Goal: Task Accomplishment & Management: Manage account settings

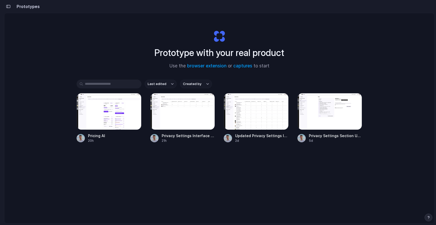
click at [37, 26] on div "Prototype with your real product Use the browser extension or captures to start…" at bounding box center [219, 132] width 430 height 238
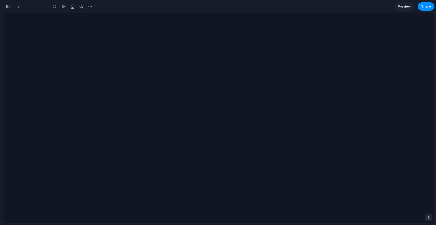
type input "**********"
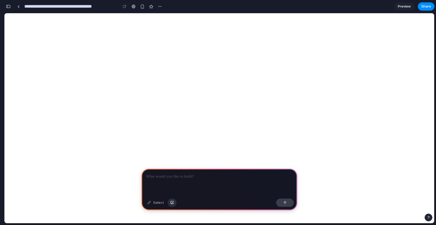
click at [170, 202] on div "button" at bounding box center [172, 202] width 4 height 3
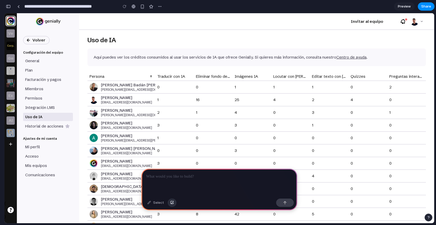
scroll to position [0, 0]
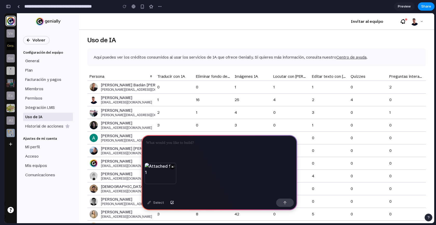
click at [171, 141] on p at bounding box center [219, 143] width 146 height 6
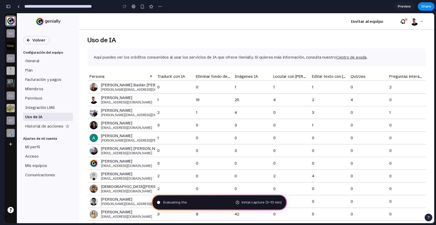
type input "**********"
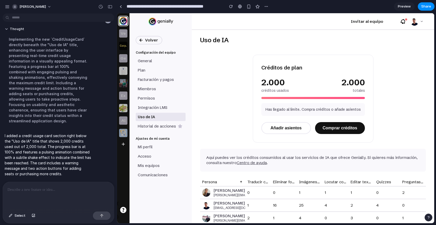
click at [75, 123] on div "Implementing the new `CreditUsageCard` directly beneath the "Uso de IA" title, …" at bounding box center [48, 79] width 87 height 93
click at [209, 72] on div "Uso de IA Créditos de plan 2.000 créditos usados 2.000 totales Has llegado al l…" at bounding box center [313, 127] width 242 height 194
click at [121, 7] on div at bounding box center [121, 6] width 2 height 3
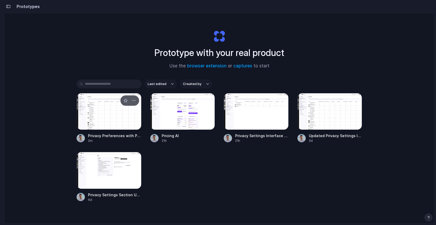
click at [98, 107] on div at bounding box center [109, 111] width 65 height 37
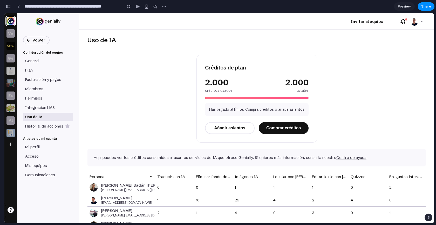
click at [230, 126] on button "Añadir asientos" at bounding box center [230, 128] width 50 height 12
click at [241, 98] on div at bounding box center [257, 98] width 104 height 2
click at [10, 8] on button "button" at bounding box center [8, 6] width 8 height 8
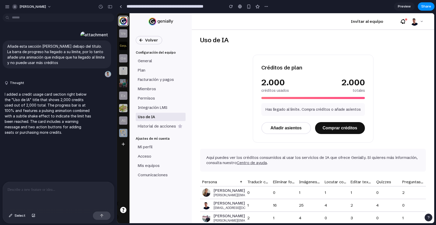
click at [47, 187] on p at bounding box center [59, 190] width 102 height 6
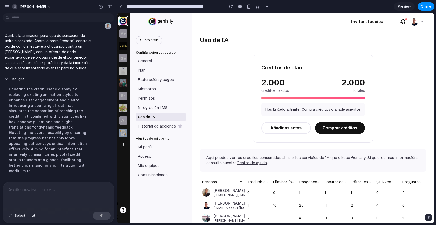
click at [222, 106] on div "Uso de IA Créditos de plan 2.000 créditos usados 2.000 totales Has llegado al l…" at bounding box center [313, 127] width 242 height 194
click at [283, 99] on div "Créditos de plan 2.000 créditos usados 2.000 totales Has llegado al límite. Com…" at bounding box center [313, 99] width 121 height 88
click at [288, 98] on div at bounding box center [313, 98] width 104 height 2
click at [288, 99] on div at bounding box center [313, 98] width 104 height 2
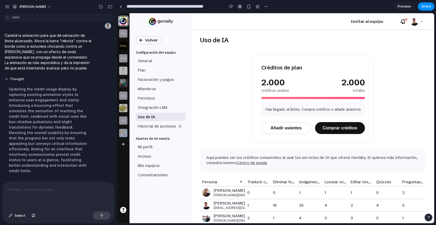
drag, startPoint x: 288, startPoint y: 98, endPoint x: 265, endPoint y: 98, distance: 22.8
click at [265, 98] on div at bounding box center [313, 98] width 104 height 2
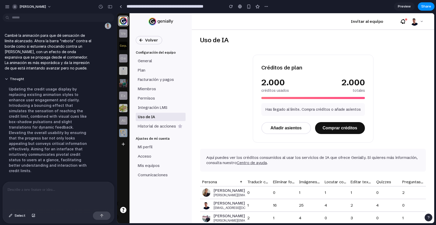
click at [265, 98] on div at bounding box center [313, 98] width 104 height 2
drag, startPoint x: 265, startPoint y: 98, endPoint x: 256, endPoint y: 101, distance: 9.3
click at [256, 101] on div "Créditos de plan 2.000 créditos usados 2.000 totales Has llegado al límite. Com…" at bounding box center [313, 99] width 121 height 88
click at [248, 97] on div "Uso de IA Créditos de plan 2.000 créditos usados 2.000 totales Has llegado al l…" at bounding box center [313, 127] width 242 height 194
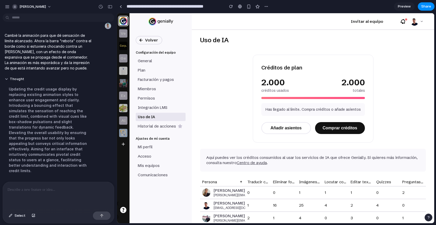
click at [63, 195] on div at bounding box center [58, 196] width 111 height 28
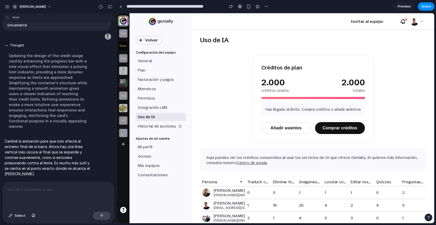
click at [244, 103] on div "Uso de IA Créditos de plan 2.000 créditos usados 2.000 totales Has llegado al l…" at bounding box center [313, 127] width 242 height 194
type input "**********"
click at [213, 82] on div "Uso de IA Créditos de plan 2.000 créditos usados 2.000 totales Has llegado al l…" at bounding box center [313, 127] width 242 height 194
click at [43, 191] on p at bounding box center [58, 190] width 100 height 6
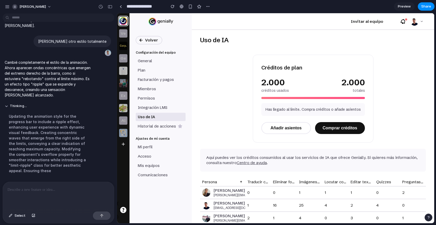
click at [53, 183] on div at bounding box center [58, 196] width 111 height 28
click at [54, 191] on div at bounding box center [58, 196] width 111 height 28
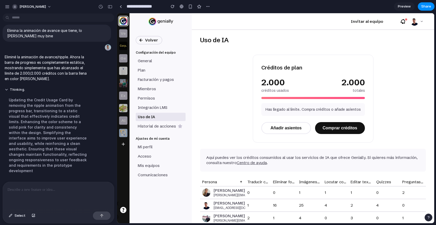
click at [225, 107] on div "Uso de IA Créditos de plan 2.000 créditos usados 2.000 totales Has llegado al l…" at bounding box center [313, 127] width 242 height 194
click at [51, 189] on p at bounding box center [58, 190] width 100 height 6
click at [7, 92] on button "Thinking ..." at bounding box center [48, 90] width 87 height 4
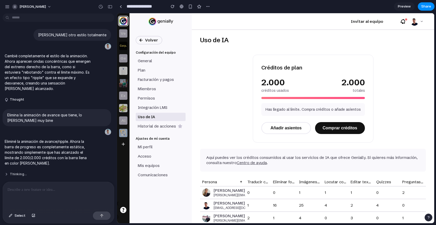
scroll to position [437, 0]
click at [45, 197] on div at bounding box center [58, 196] width 111 height 28
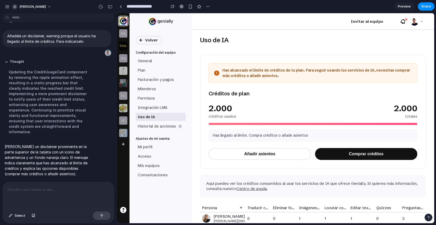
scroll to position [0, 0]
click at [109, 7] on div "button" at bounding box center [110, 7] width 5 height 4
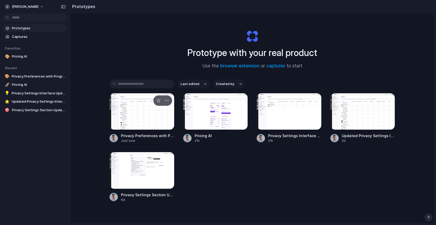
click at [144, 138] on span "Privacy Preferences with Progress Limit Indicator" at bounding box center [147, 135] width 53 height 5
click at [153, 135] on span "Privacy Preferences with Progress Limit Indicator" at bounding box center [147, 135] width 53 height 5
click at [167, 100] on div "button" at bounding box center [167, 101] width 4 height 4
click at [155, 119] on li "Rename" at bounding box center [151, 121] width 37 height 8
type input "**********"
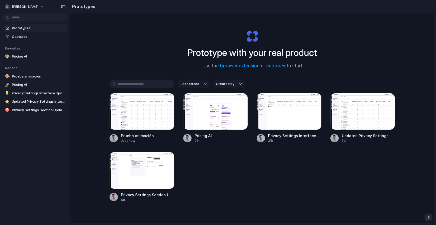
click at [137, 48] on div "Prototype with your real product Use the browser extension or captures to start…" at bounding box center [252, 132] width 364 height 238
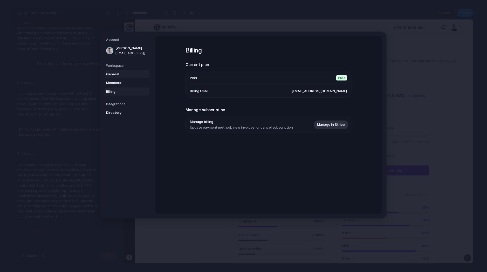
click at [124, 73] on span "General" at bounding box center [122, 74] width 33 height 5
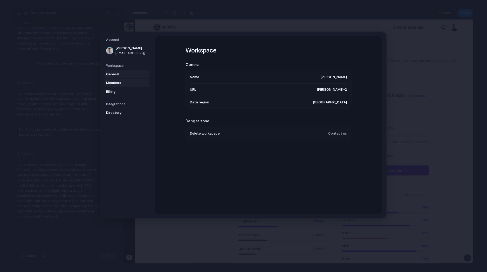
click at [124, 80] on span "Members" at bounding box center [122, 82] width 33 height 5
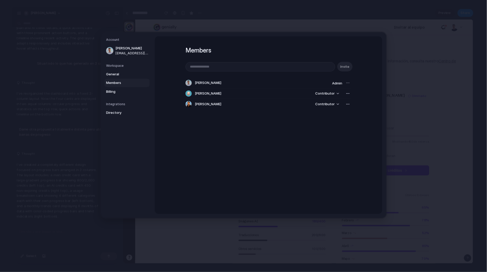
click at [212, 148] on div "Members Invite [PERSON_NAME] Admin [PERSON_NAME] Contributor [PERSON_NAME] Cont…" at bounding box center [268, 124] width 227 height 177
click at [335, 94] on button "Contributor" at bounding box center [327, 93] width 30 height 7
click at [324, 129] on div "Admin Contributor" at bounding box center [243, 136] width 487 height 272
click at [345, 97] on button "button" at bounding box center [347, 93] width 7 height 7
click at [331, 130] on div "Remove from workspace" at bounding box center [243, 136] width 487 height 272
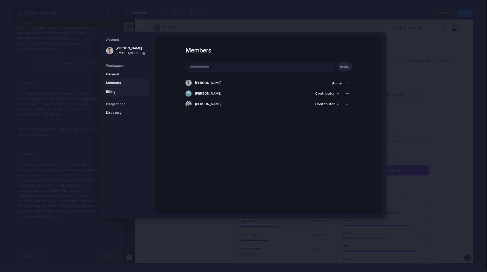
click at [123, 95] on link "Billing" at bounding box center [127, 91] width 45 height 8
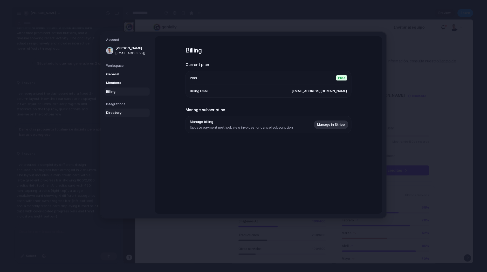
click at [122, 112] on span "Directory" at bounding box center [122, 112] width 33 height 5
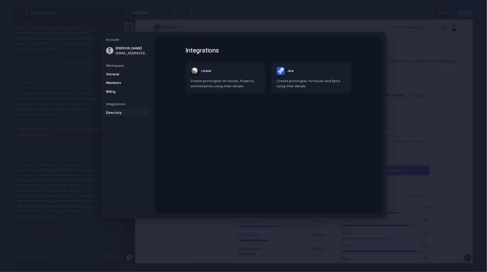
click at [244, 85] on span "Create prototypes for Issues, Projects, and Initiatives using their details" at bounding box center [225, 83] width 70 height 10
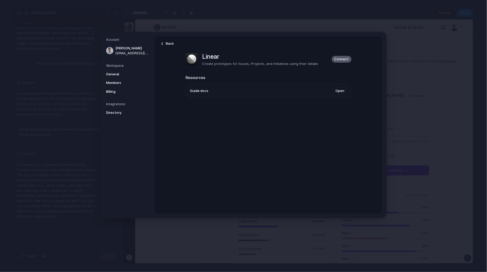
click at [343, 58] on span "Connect" at bounding box center [342, 59] width 15 height 5
click at [112, 91] on span "Billing" at bounding box center [122, 91] width 33 height 5
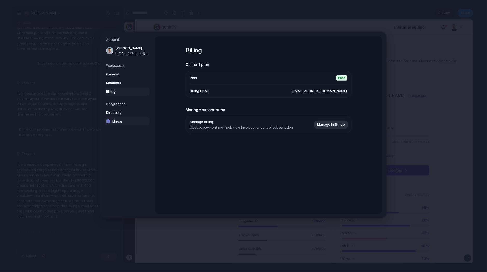
click at [119, 119] on span "Linear" at bounding box center [128, 121] width 33 height 5
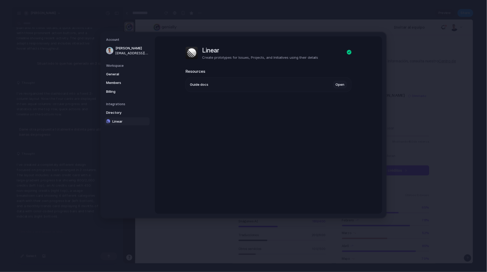
click at [337, 87] on link "Open" at bounding box center [340, 85] width 14 height 8
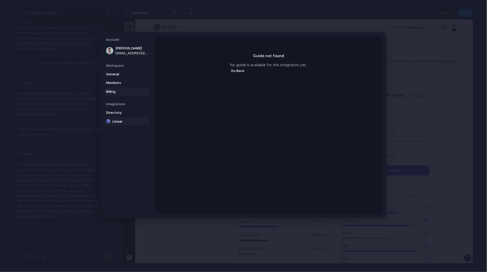
click at [118, 93] on span "Billing" at bounding box center [122, 91] width 33 height 5
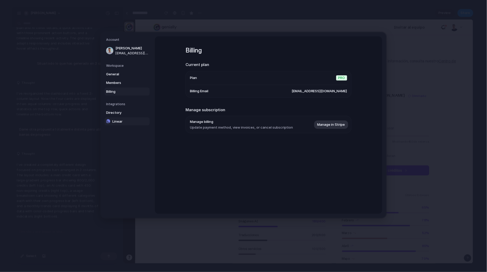
click at [122, 119] on span "Linear" at bounding box center [128, 121] width 33 height 5
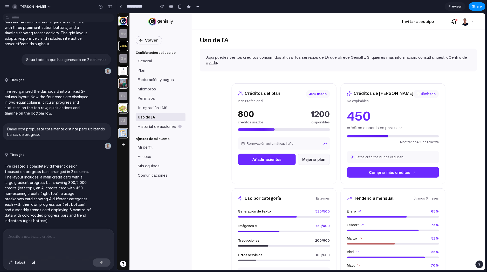
scroll to position [94, 0]
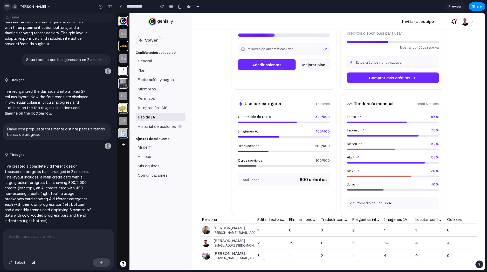
click at [7, 7] on div "button" at bounding box center [7, 6] width 5 height 5
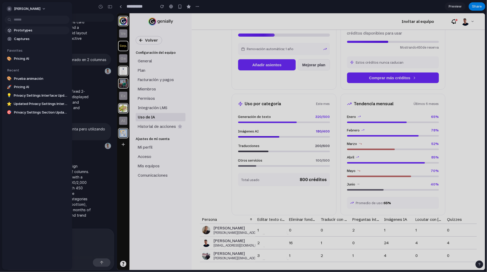
click at [23, 30] on span "Prototypes" at bounding box center [40, 30] width 53 height 5
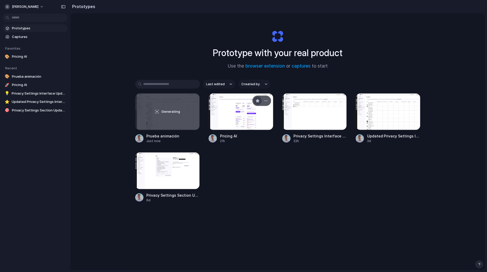
click at [256, 100] on div "button" at bounding box center [258, 101] width 4 height 4
